Goal: Check status: Check status

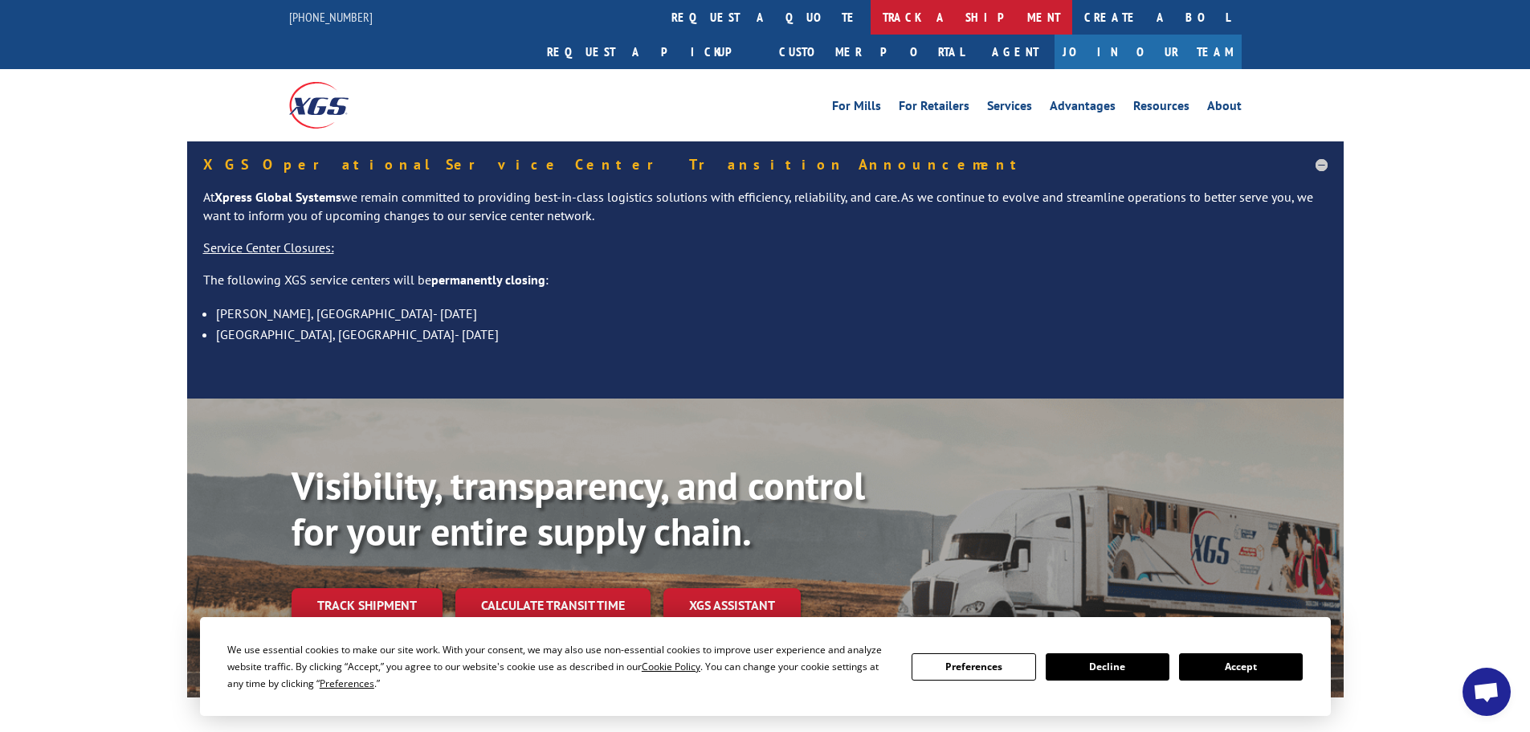
click at [871, 16] on link "track a shipment" at bounding box center [972, 17] width 202 height 35
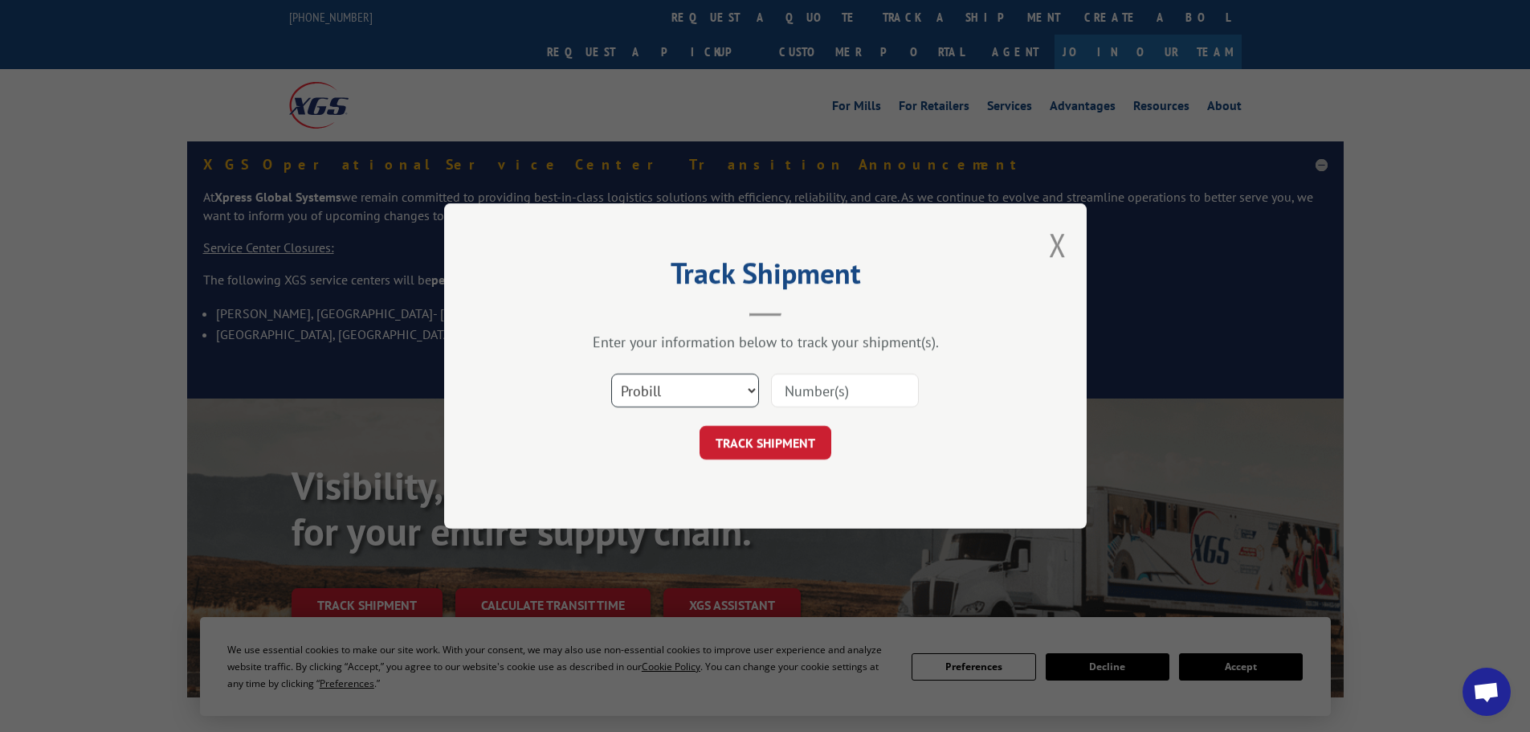
click at [694, 397] on select "Select category... Probill BOL PO" at bounding box center [685, 391] width 148 height 34
select select "bol"
click at [611, 374] on select "Select category... Probill BOL PO" at bounding box center [685, 391] width 148 height 34
click at [855, 396] on input at bounding box center [845, 391] width 148 height 34
paste input "Hello Nina, the order was sold on the 28th, the carpet shipped on the 29th, it …"
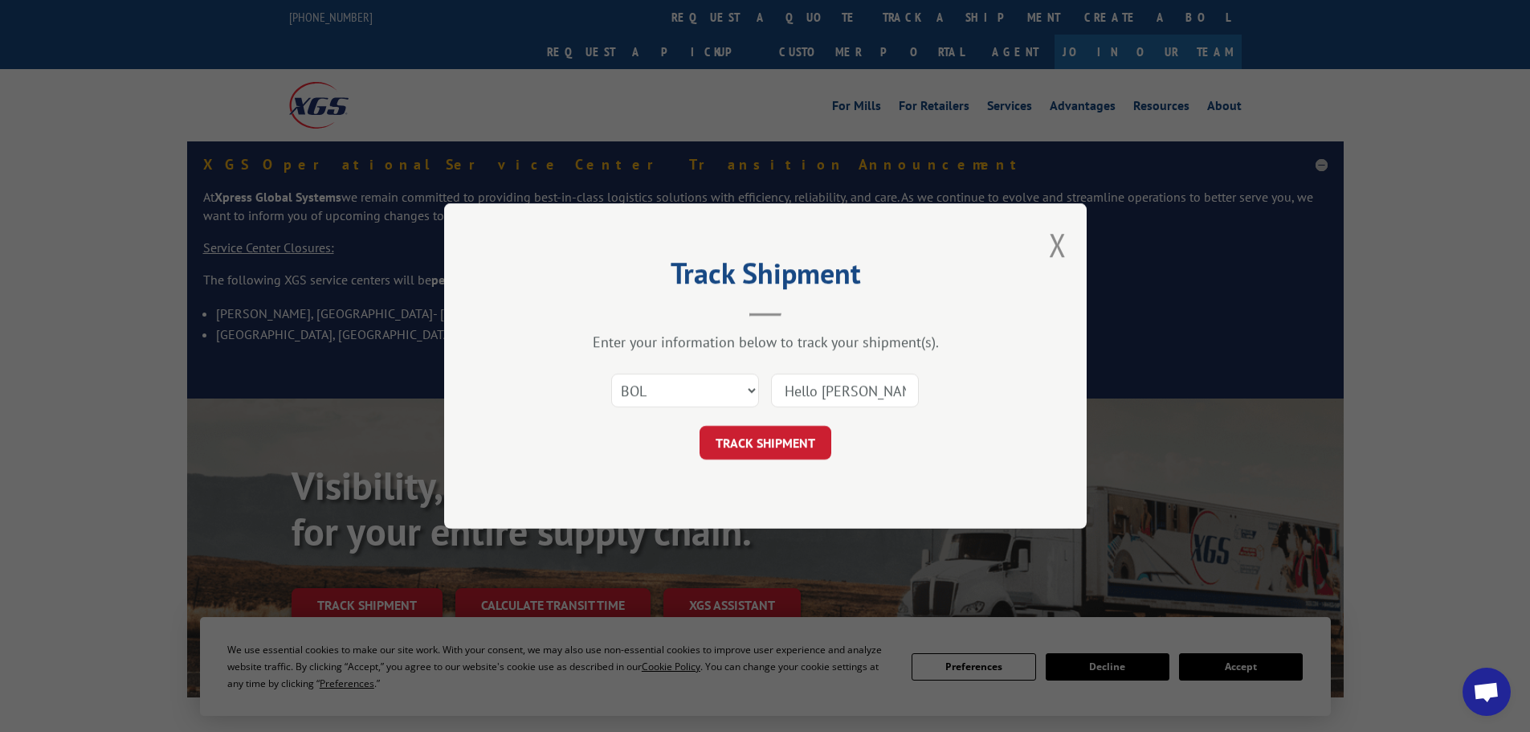
click at [874, 396] on input "Hello Nina, the order was sold on the 28th, the carpet shipped on the 29th, it …" at bounding box center [845, 391] width 148 height 34
drag, startPoint x: 903, startPoint y: 390, endPoint x: 797, endPoint y: 383, distance: 106.2
click at [797, 383] on input "Hello Nina, the order was sold on the 28th, the carpet shipped on the 29th, it …" at bounding box center [845, 391] width 148 height 34
type input "Her was sold on the 28th, the carpet shipped on the 29th, it won't arrive on th…"
click at [1044, 256] on div "Track Shipment Enter your information below to track your shipment(s). Select c…" at bounding box center [765, 365] width 643 height 325
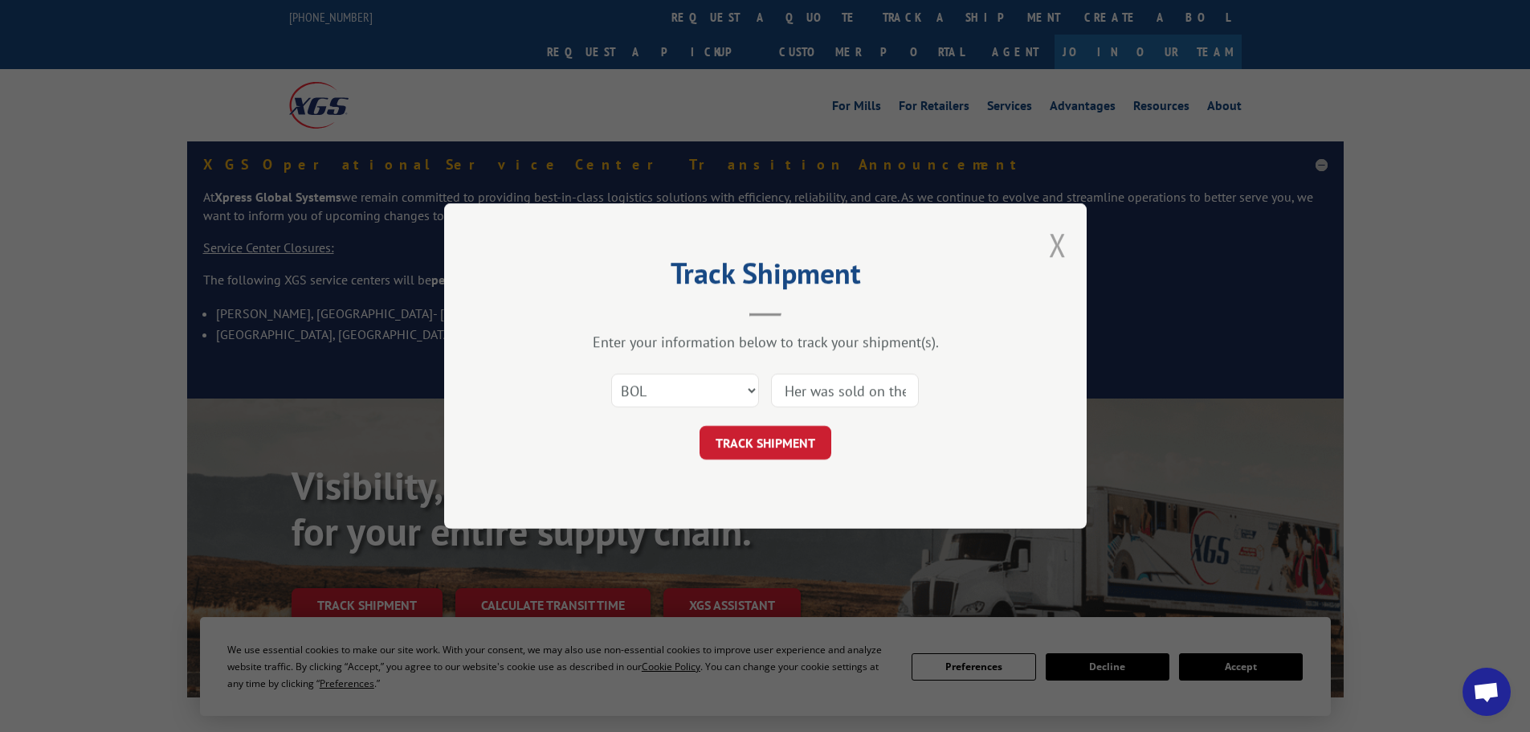
click at [1058, 245] on button "Close modal" at bounding box center [1058, 244] width 18 height 43
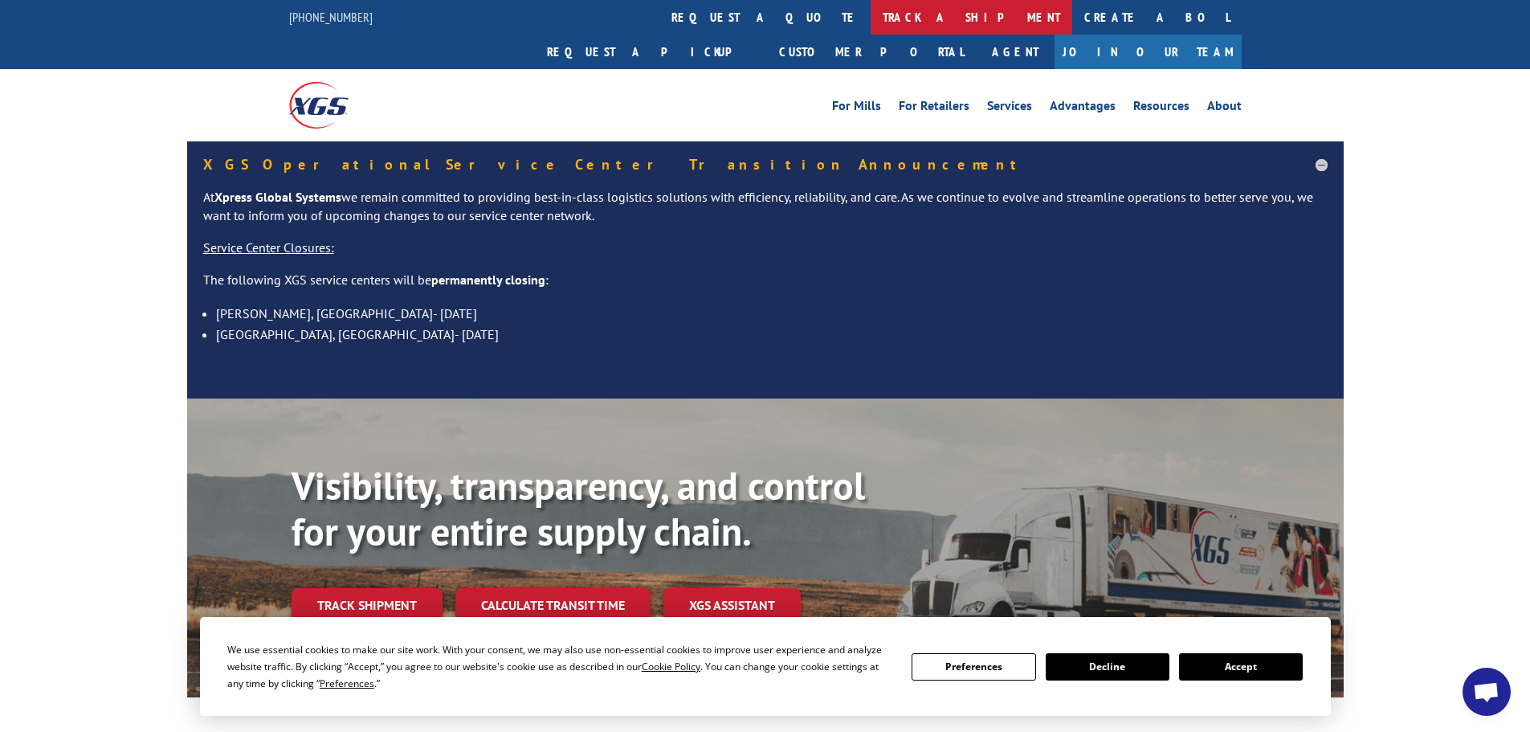
click at [871, 10] on link "track a shipment" at bounding box center [972, 17] width 202 height 35
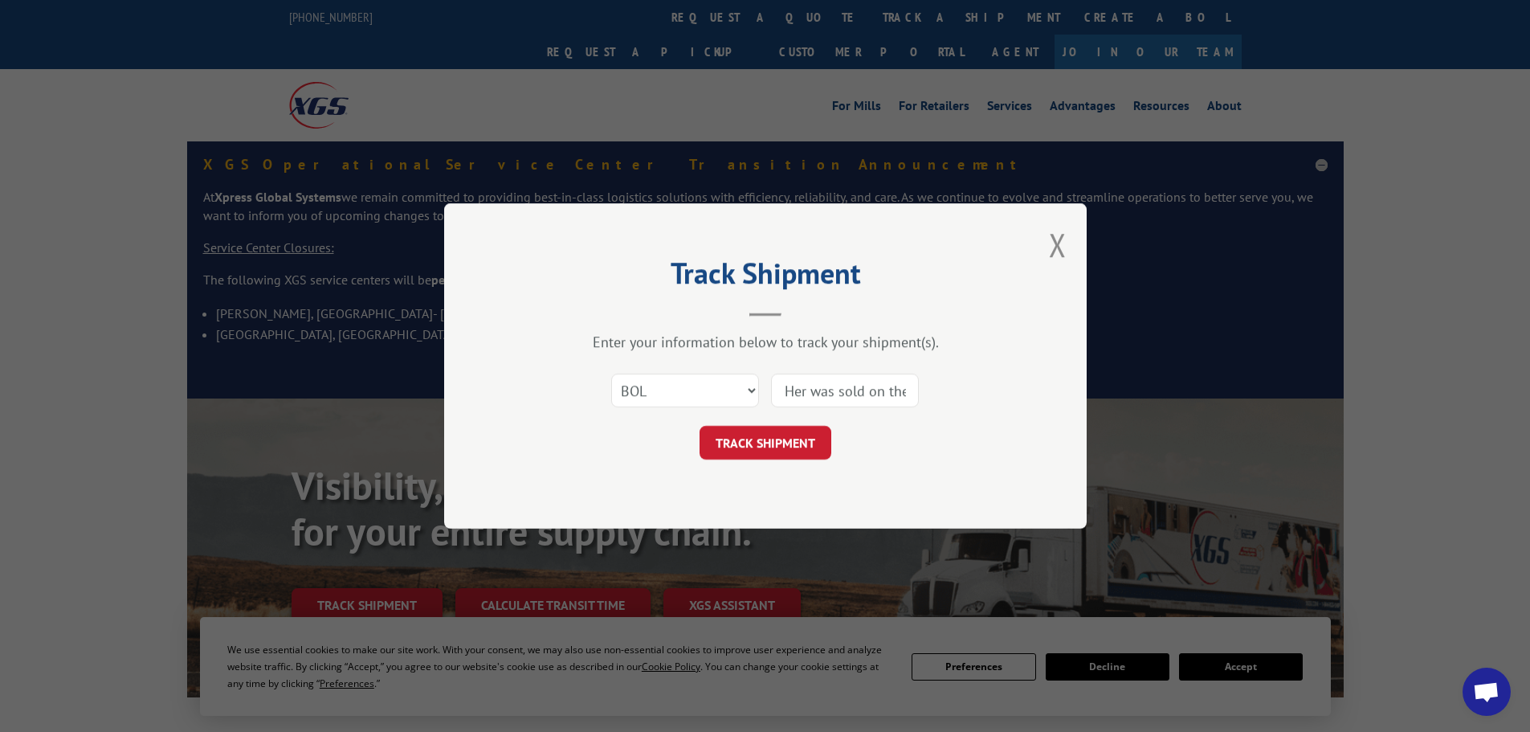
click at [1055, 243] on button "Close modal" at bounding box center [1058, 244] width 18 height 43
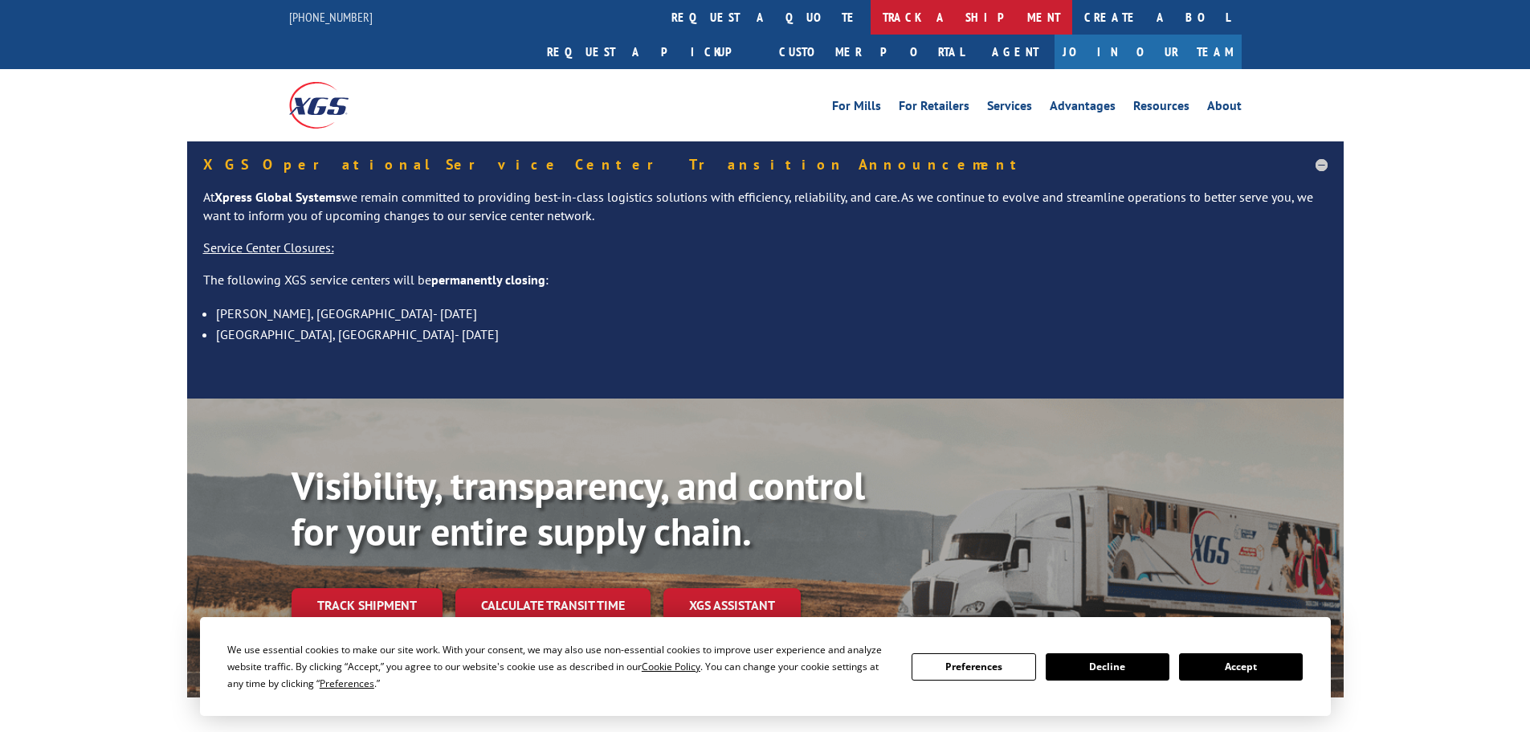
click at [871, 24] on link "track a shipment" at bounding box center [972, 17] width 202 height 35
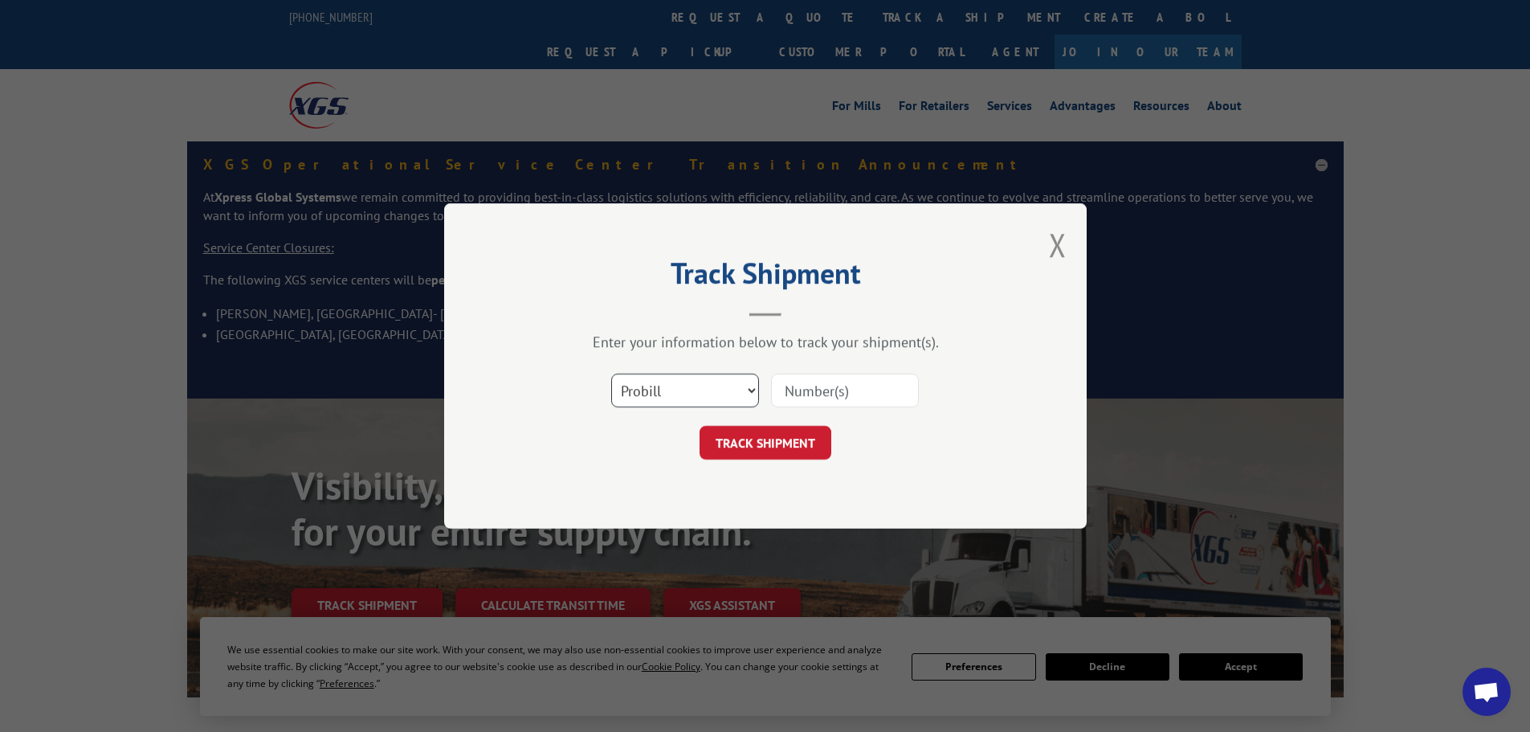
click at [717, 391] on select "Select category... Probill BOL PO" at bounding box center [685, 391] width 148 height 34
select select "bol"
click at [611, 374] on select "Select category... Probill BOL PO" at bounding box center [685, 391] width 148 height 34
click at [851, 386] on input at bounding box center [845, 391] width 148 height 34
paste input "6006952"
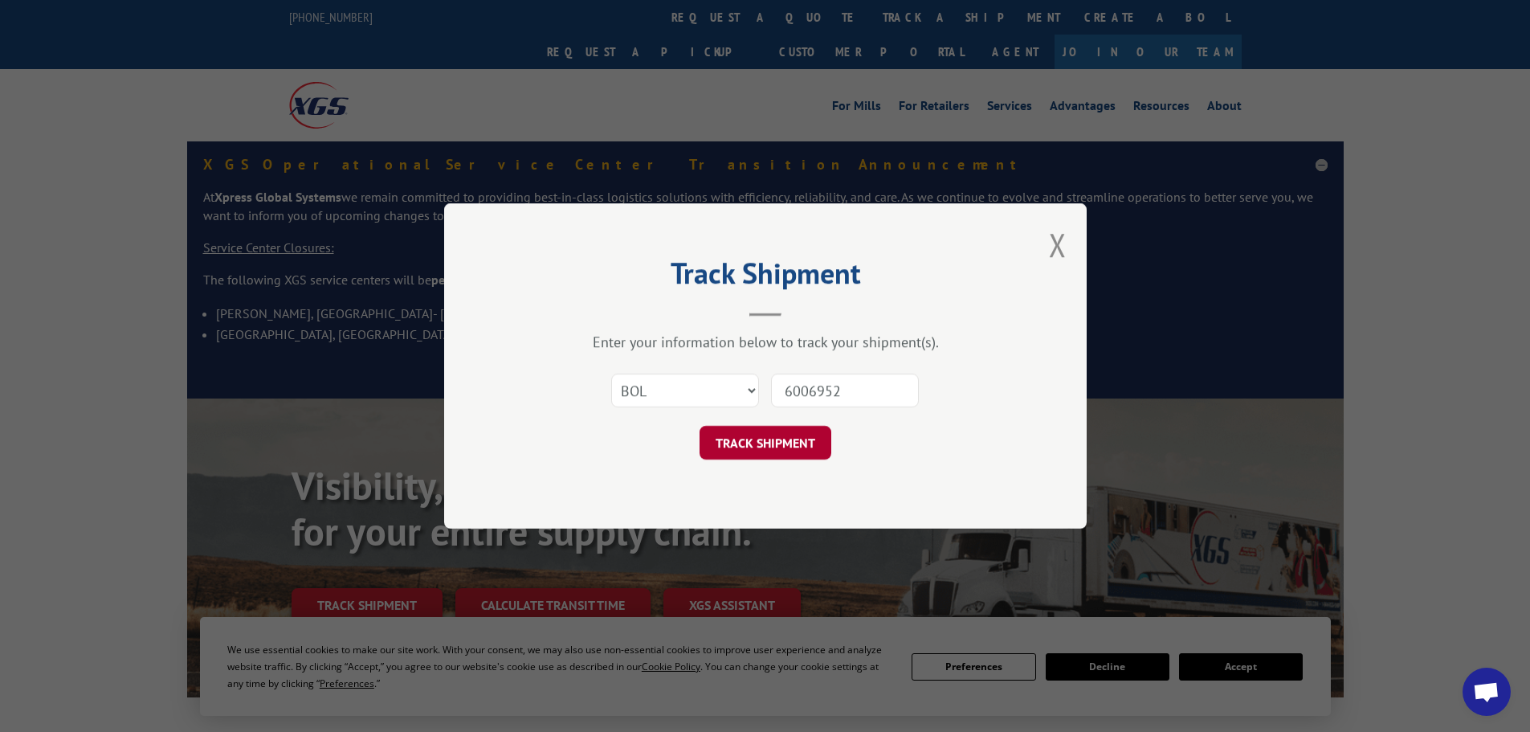
type input "6006952"
click at [804, 435] on button "TRACK SHIPMENT" at bounding box center [766, 443] width 132 height 34
